Goal: Task Accomplishment & Management: Use online tool/utility

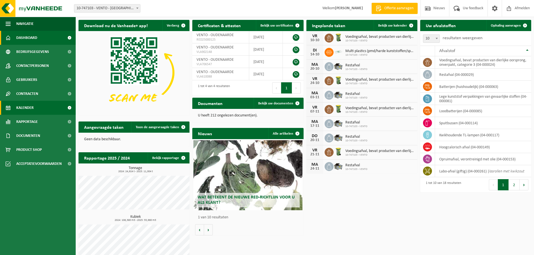
click at [37, 110] on link "Kalender" at bounding box center [38, 108] width 76 height 14
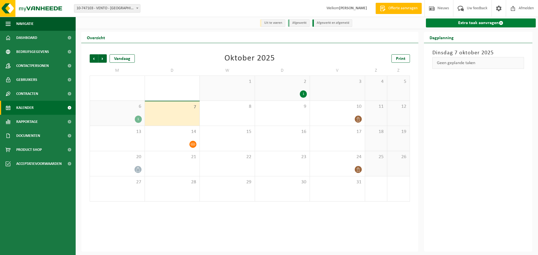
click at [451, 22] on link "Extra taak aanvragen" at bounding box center [481, 23] width 110 height 9
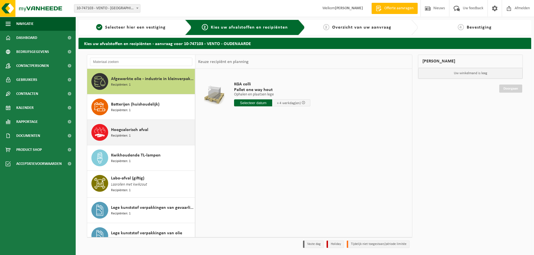
click at [163, 137] on div "Hoogcalorisch afval Recipiënten: 1" at bounding box center [152, 132] width 82 height 17
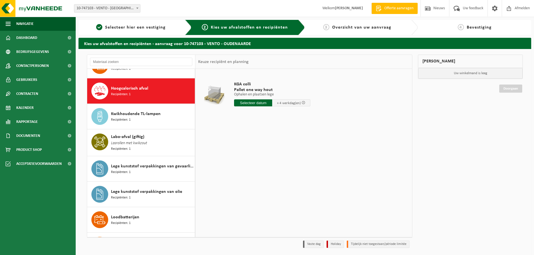
scroll to position [51, 0]
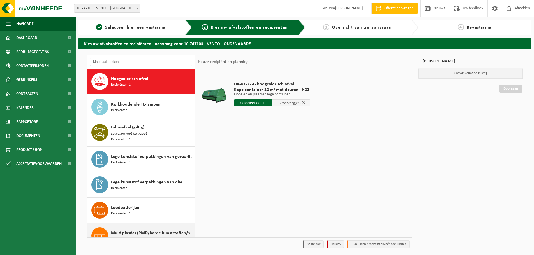
click at [159, 228] on div "Multi plastics (PMD/harde kunststoffen/spanbanden/EPS/folie naturel/folie gemen…" at bounding box center [152, 236] width 82 height 17
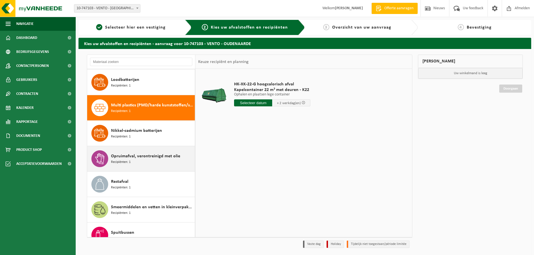
scroll to position [205, 0]
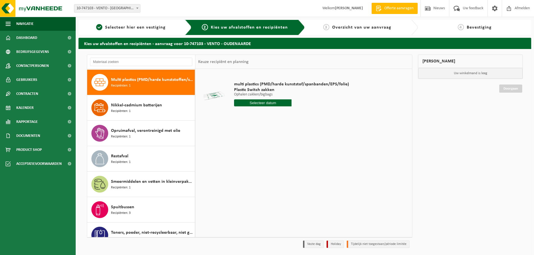
click at [271, 107] on div "multi plastics (PMD/harde kunststof/spanbanden/EPS/folie) Plastic Switch zakken…" at bounding box center [291, 95] width 121 height 39
click at [272, 103] on input "text" at bounding box center [262, 103] width 57 height 7
click at [249, 171] on div "28" at bounding box center [249, 170] width 10 height 9
type input "Van 2025-10-28"
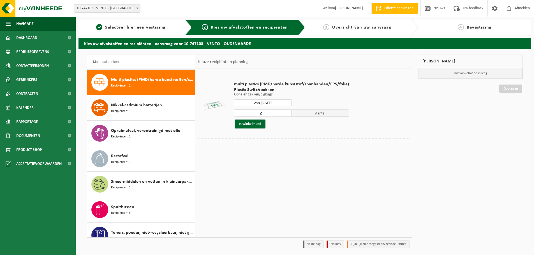
click at [286, 111] on input "2" at bounding box center [262, 113] width 57 height 7
click at [286, 111] on input "3" at bounding box center [262, 113] width 57 height 7
click at [286, 111] on input "4" at bounding box center [262, 113] width 57 height 7
type input "3"
click at [286, 114] on input "3" at bounding box center [262, 113] width 57 height 7
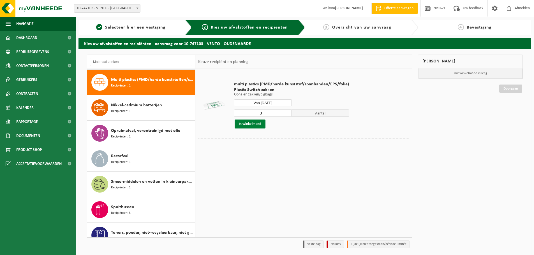
click at [250, 125] on button "In winkelmand" at bounding box center [250, 124] width 31 height 9
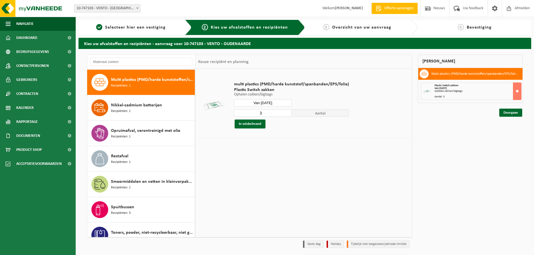
click at [278, 106] on input "Van 2025-10-28" at bounding box center [262, 103] width 57 height 7
click at [298, 117] on icon at bounding box center [297, 115] width 9 height 9
click at [245, 153] on div "27 28 29 30 31 1 2 3 4 5 6 7 8 9 10 11 12 13 14 15 16 17 18 19 20 21 22 23 24 2…" at bounding box center [268, 152] width 69 height 45
click at [253, 144] on div "27 28 29 30 31 1 2 3 4 5 6 7 8 9 10 11 12 13 14 15 16 17 18 19 20 21 22 23 24 2…" at bounding box center [268, 152] width 69 height 45
click at [250, 171] on div "25" at bounding box center [249, 170] width 10 height 9
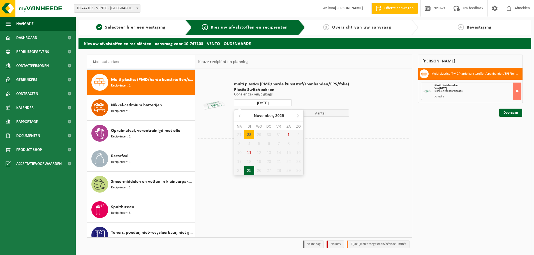
type input "Van 2025-11-25"
click at [245, 124] on button "In winkelmand" at bounding box center [250, 124] width 31 height 9
